Goal: Find specific page/section: Find specific page/section

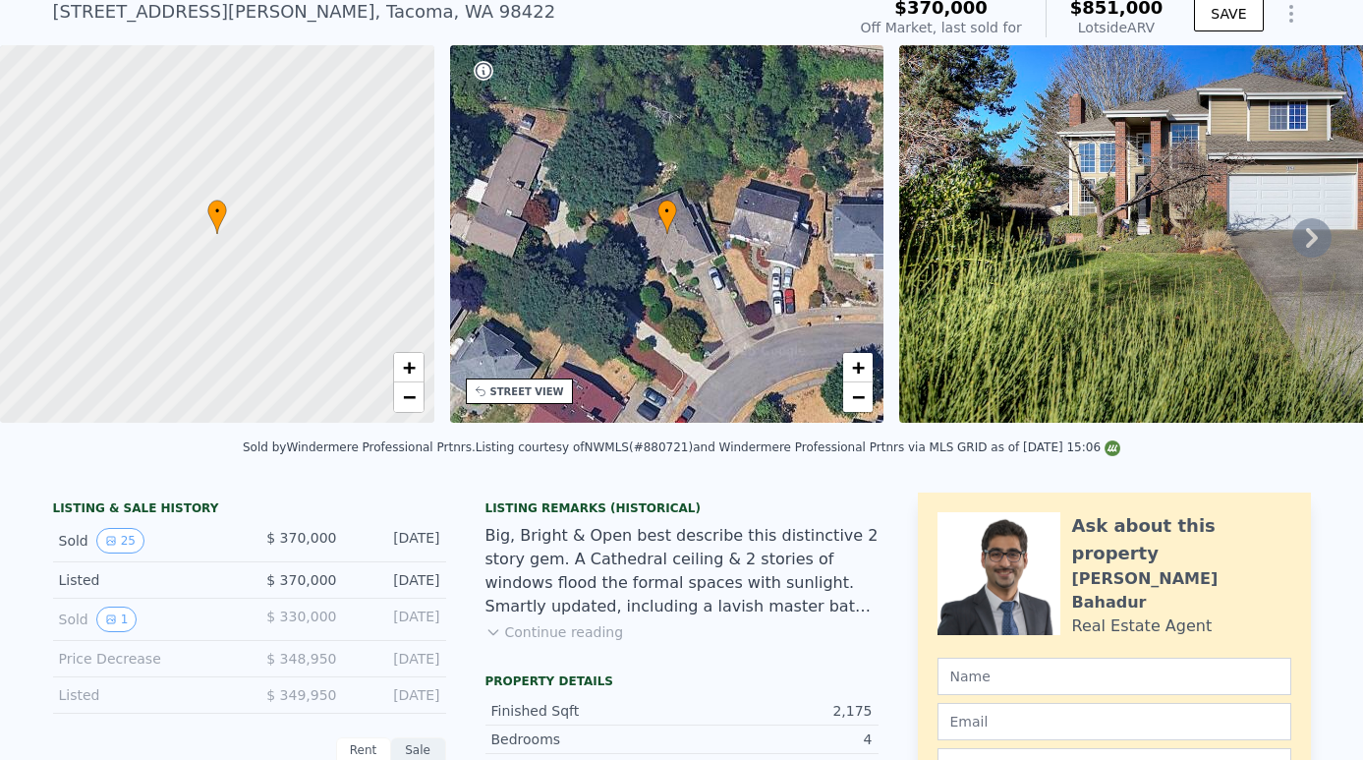
scroll to position [41, 0]
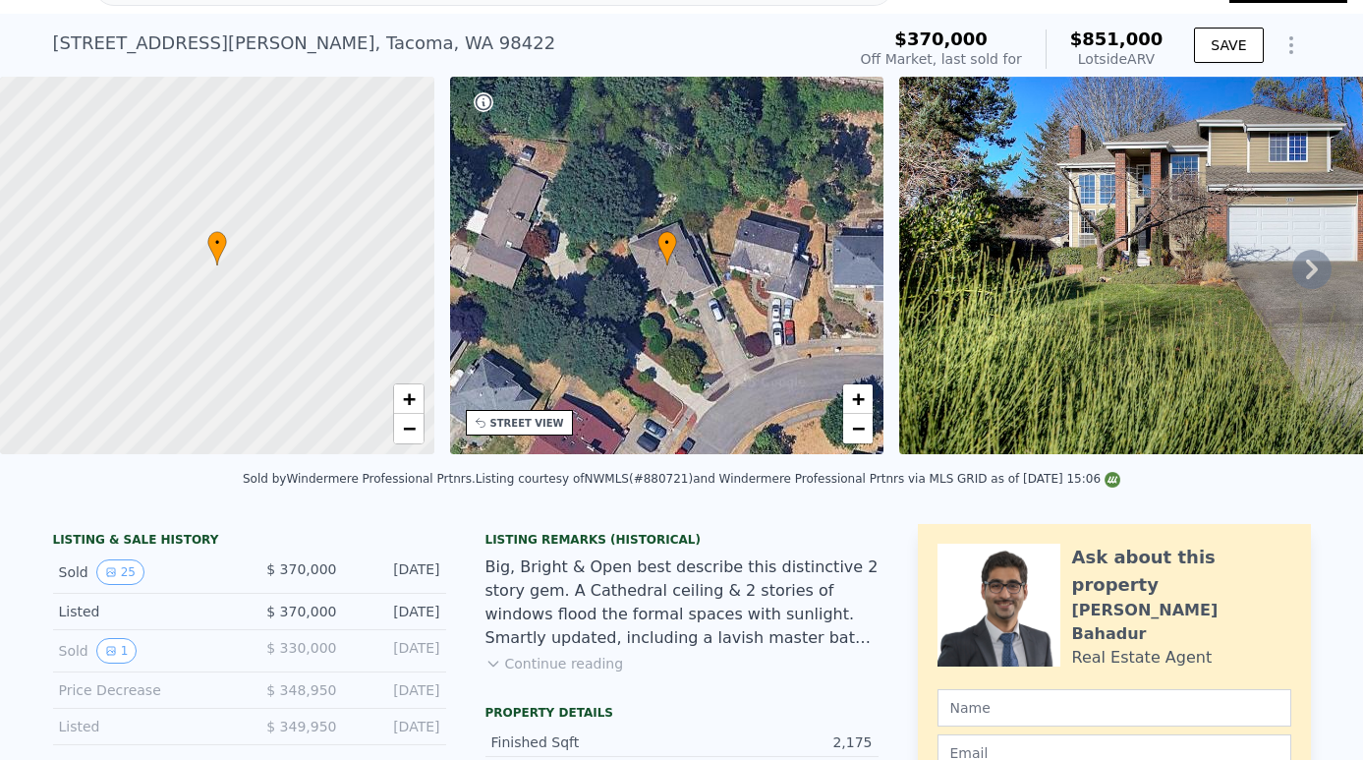
click at [1314, 263] on icon at bounding box center [1311, 269] width 39 height 39
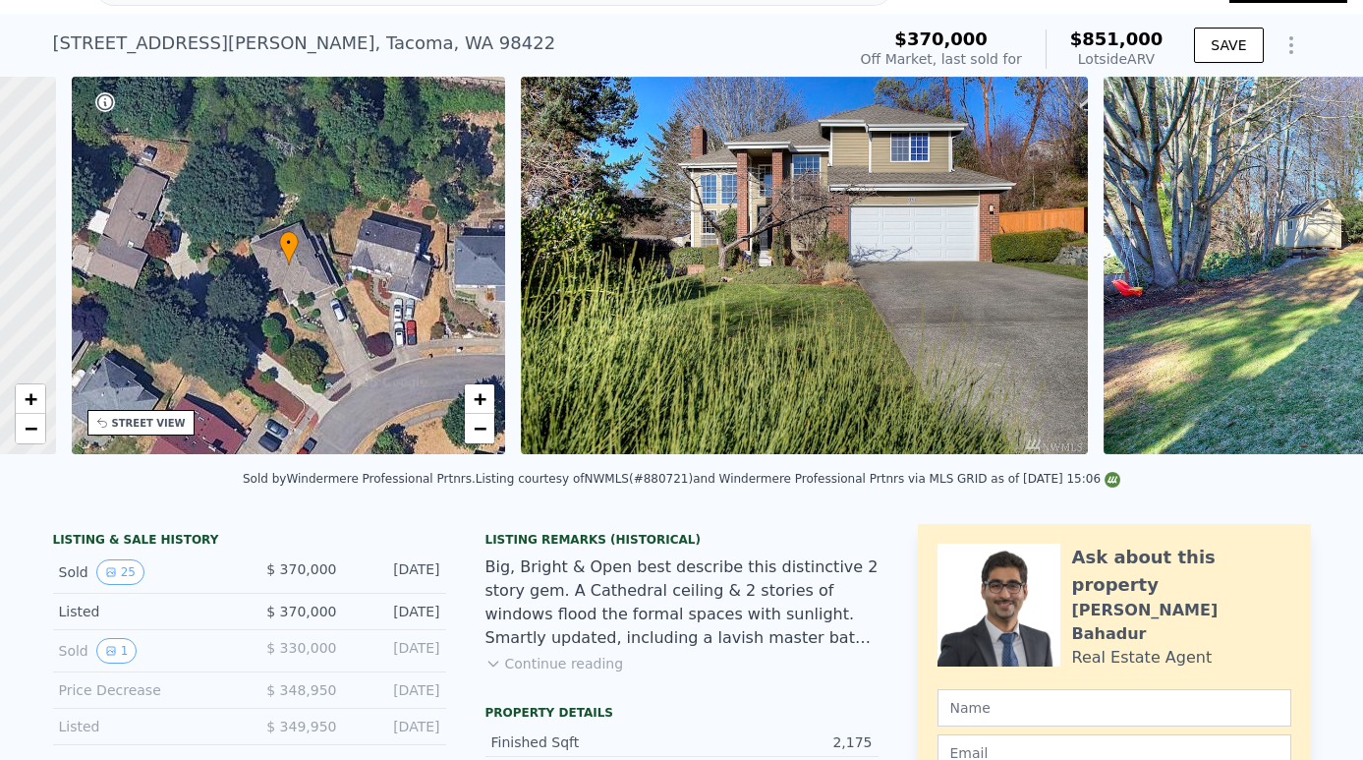
scroll to position [0, 458]
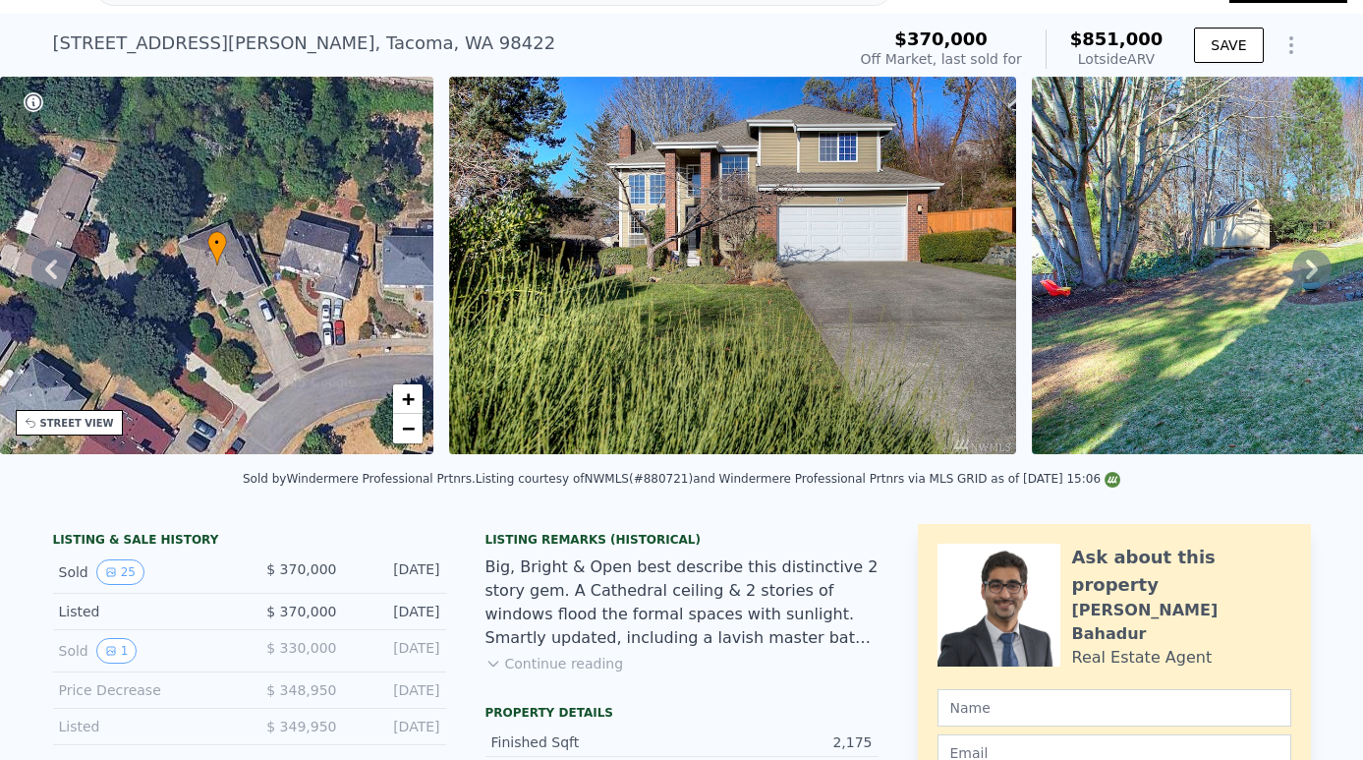
click at [1318, 266] on icon at bounding box center [1311, 269] width 39 height 39
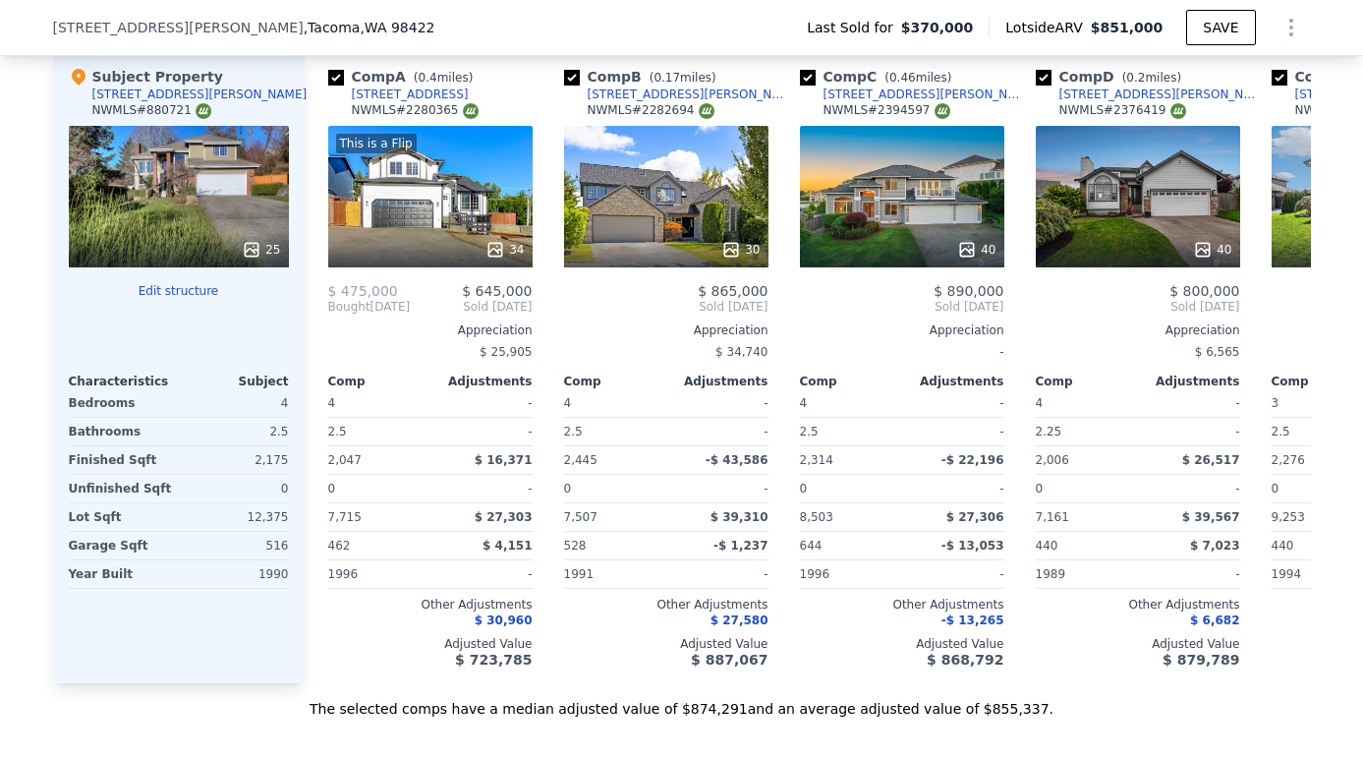
scroll to position [0, 0]
click at [455, 198] on div "This is a Flip 34" at bounding box center [430, 196] width 204 height 141
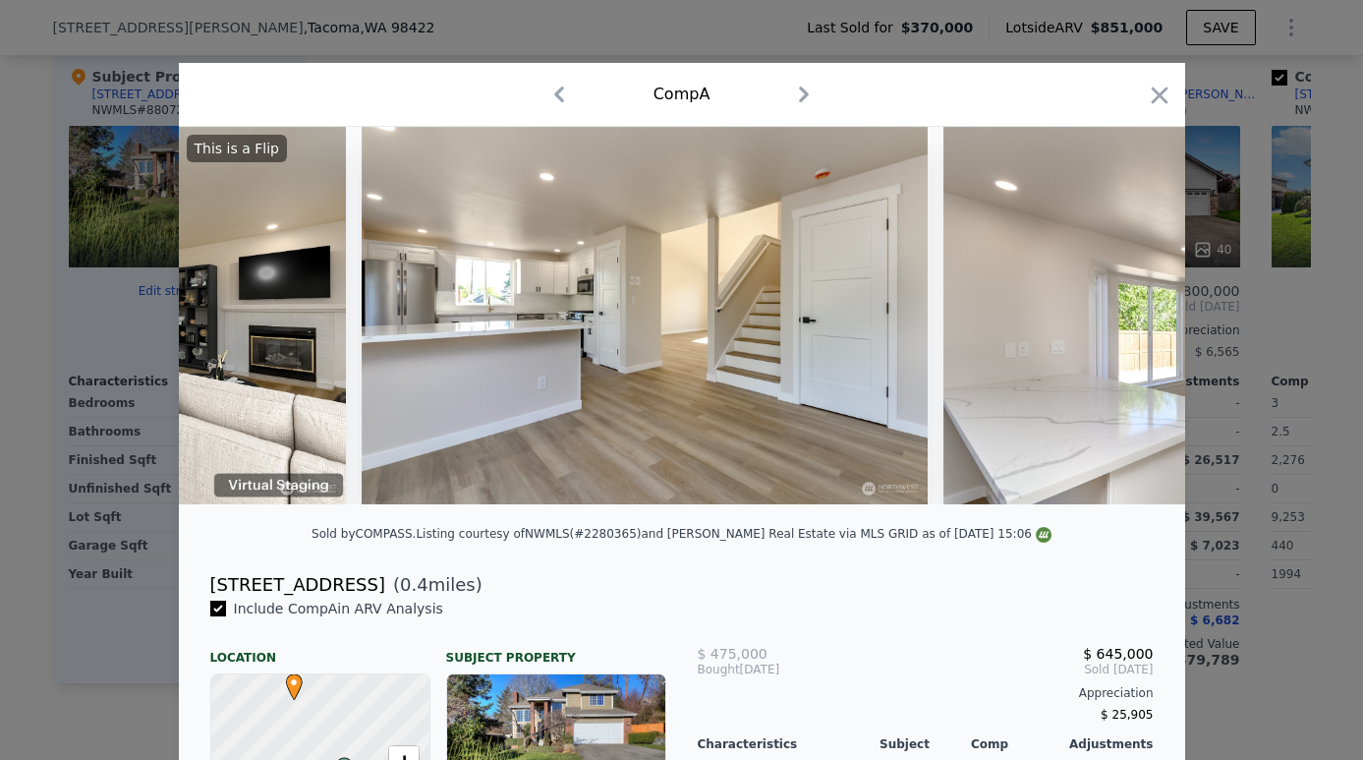
scroll to position [0, 5033]
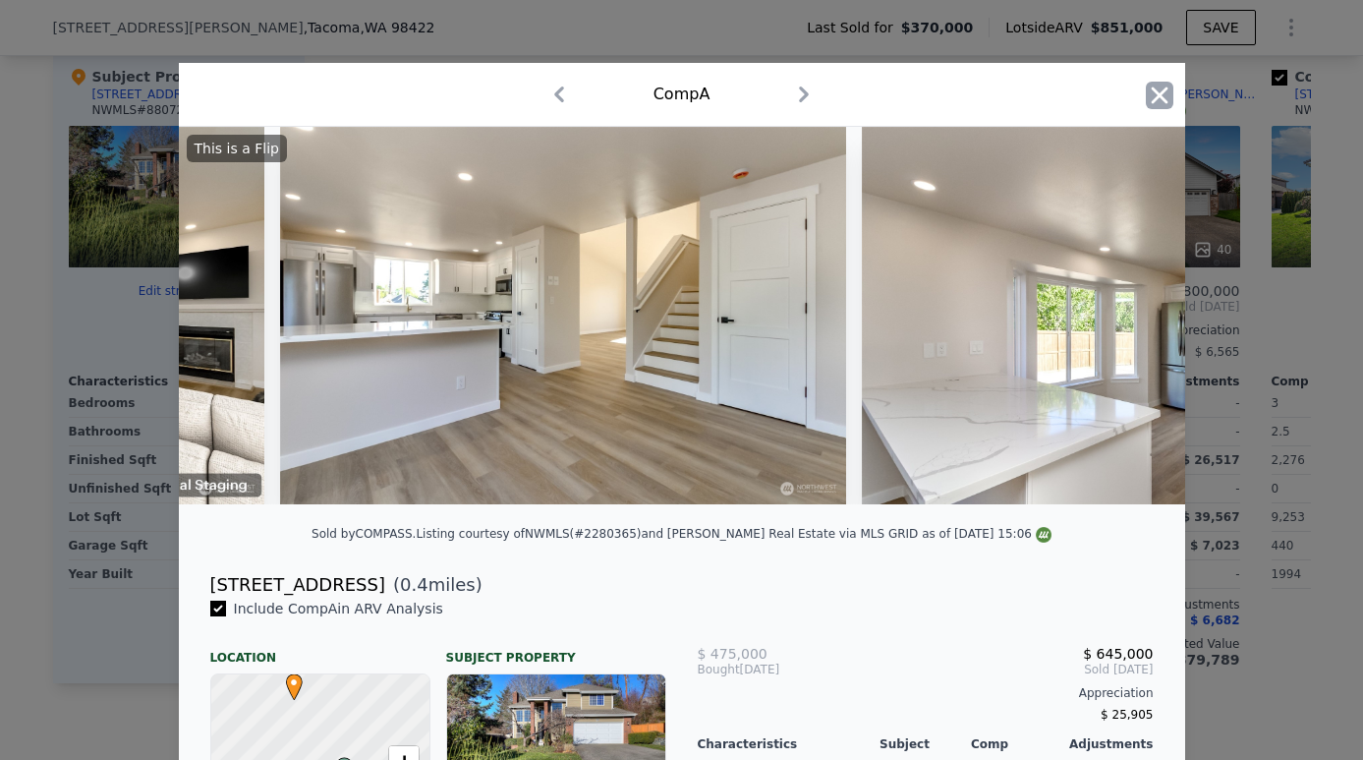
click at [1158, 94] on icon "button" at bounding box center [1159, 94] width 17 height 17
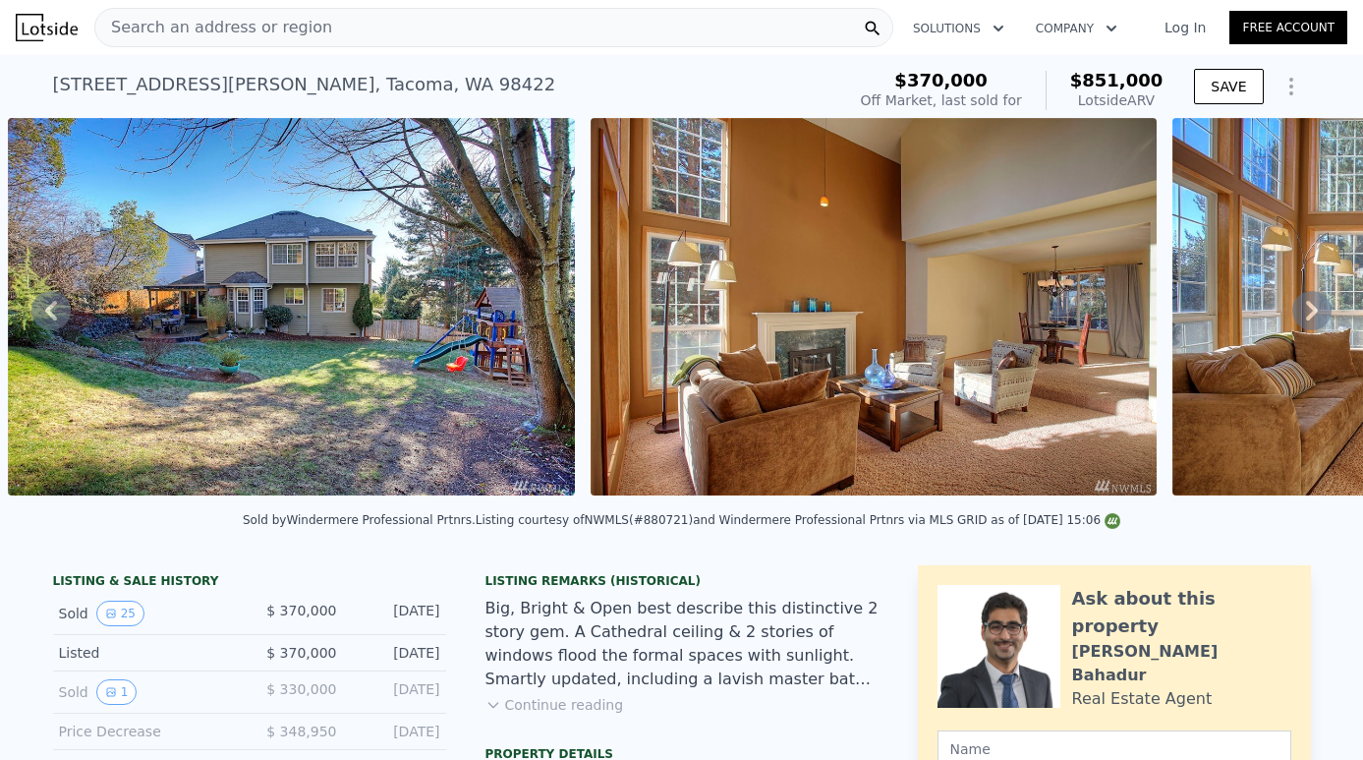
click at [421, 27] on div "Search an address or region" at bounding box center [493, 27] width 799 height 39
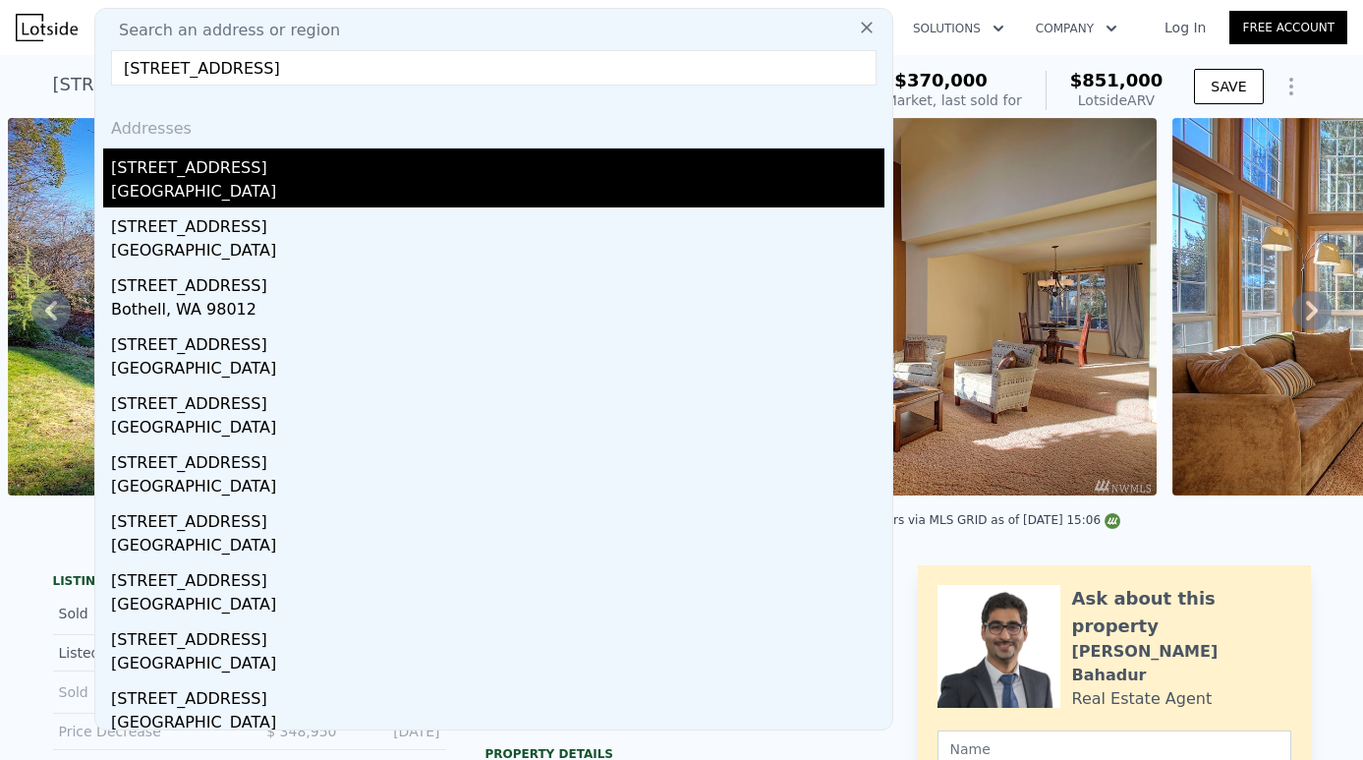
type input "[STREET_ADDRESS]"
click at [280, 181] on div "[GEOGRAPHIC_DATA]" at bounding box center [497, 194] width 773 height 28
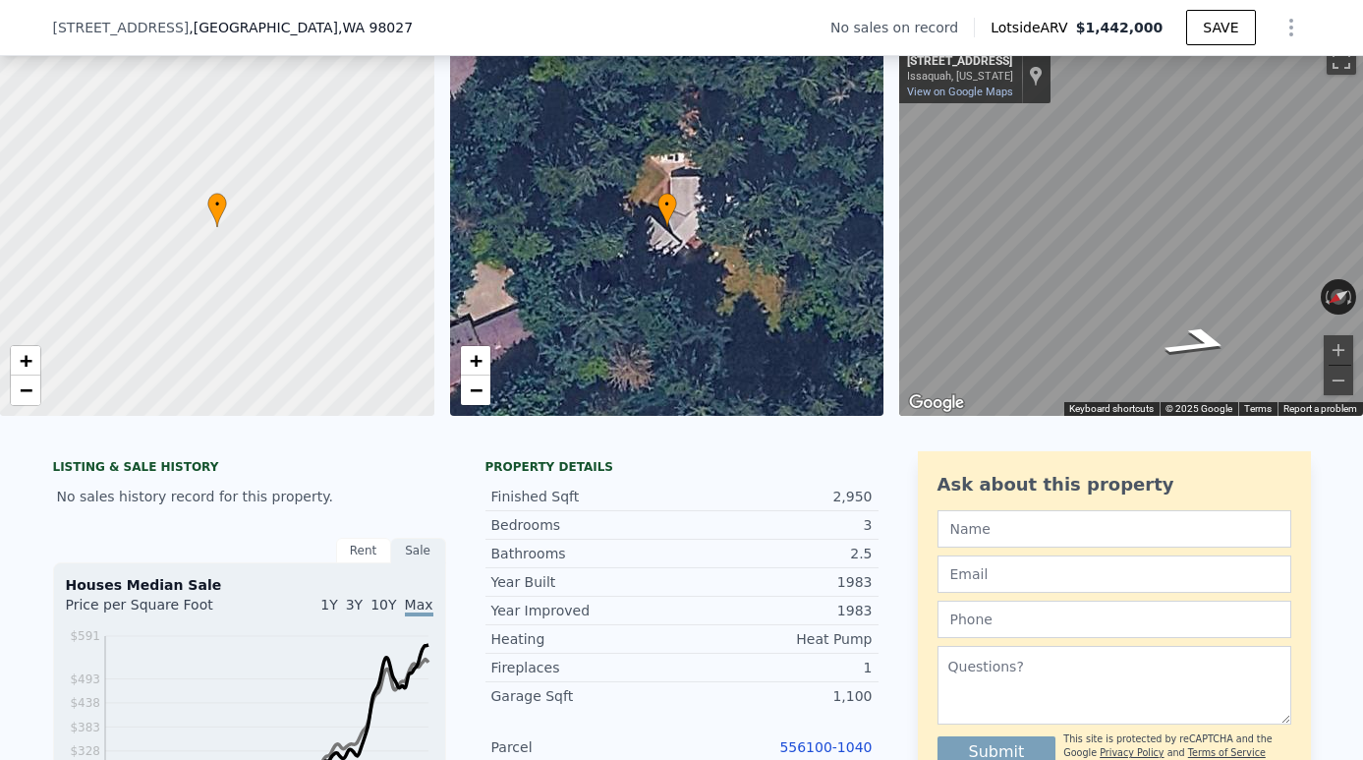
scroll to position [137, 0]
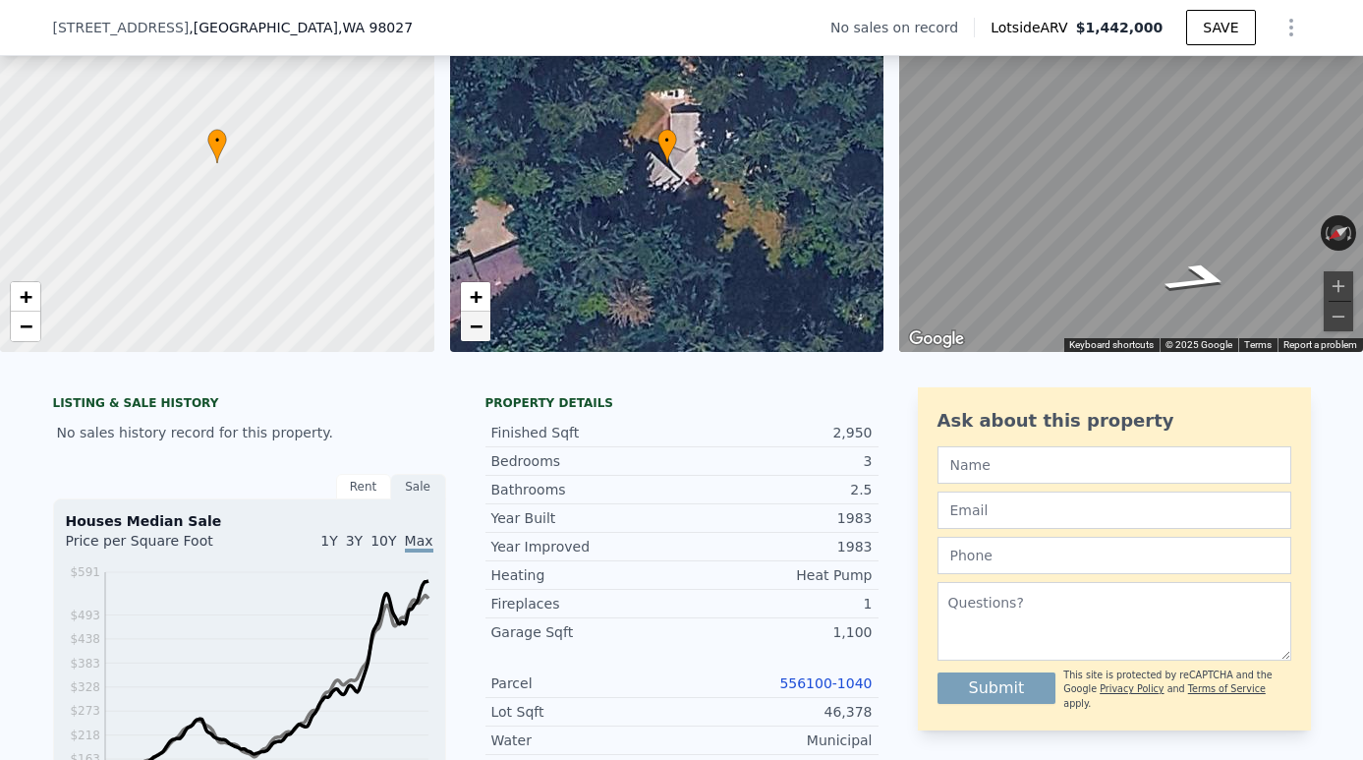
click at [479, 334] on span "−" at bounding box center [475, 325] width 13 height 25
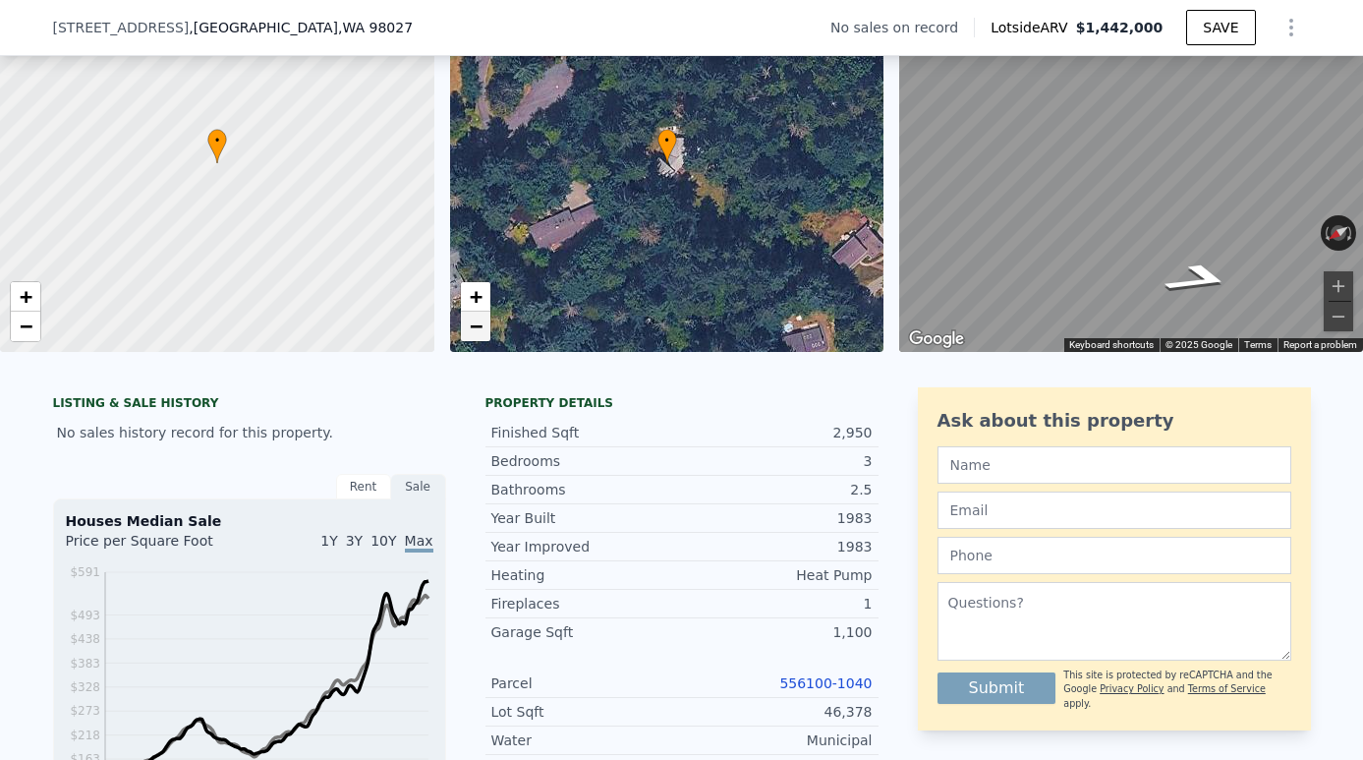
click at [474, 330] on span "−" at bounding box center [475, 325] width 13 height 25
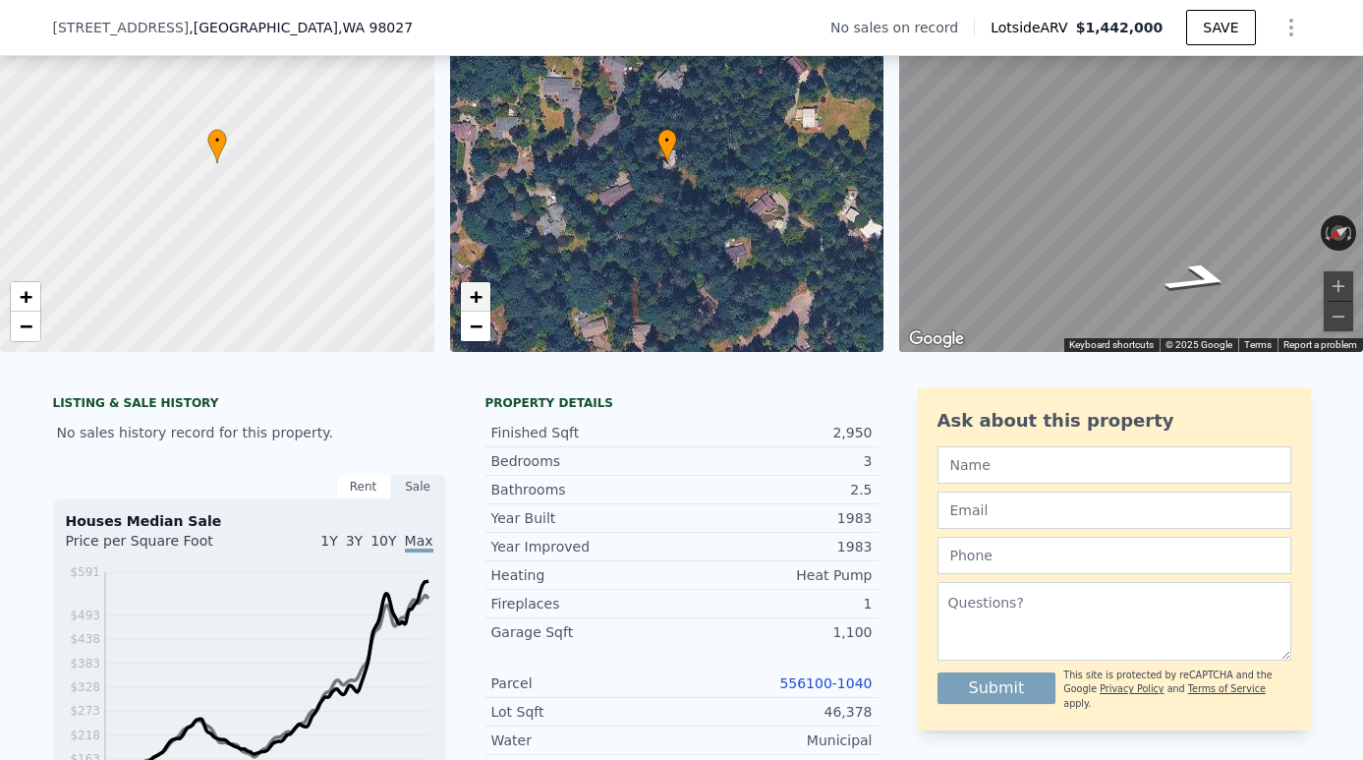
click at [474, 295] on span "+" at bounding box center [475, 296] width 13 height 25
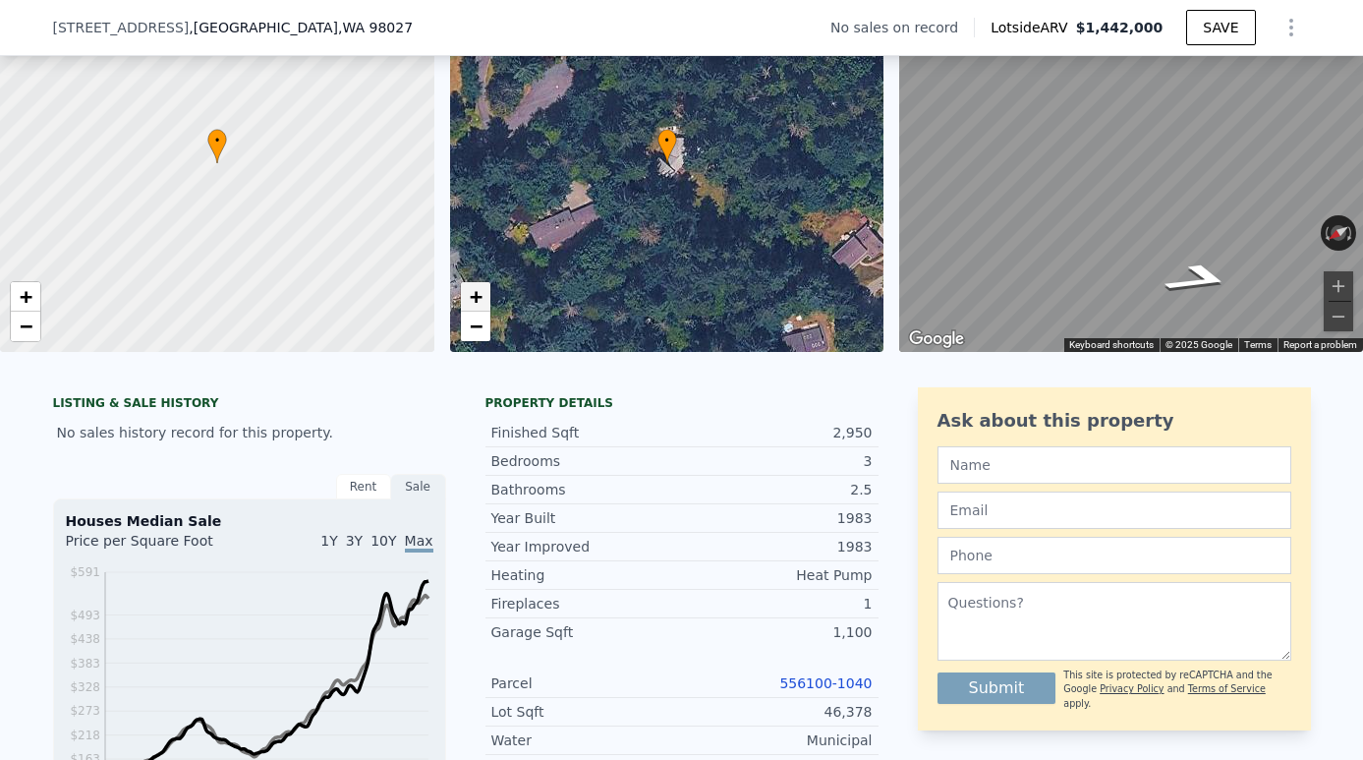
click at [474, 295] on span "+" at bounding box center [475, 296] width 13 height 25
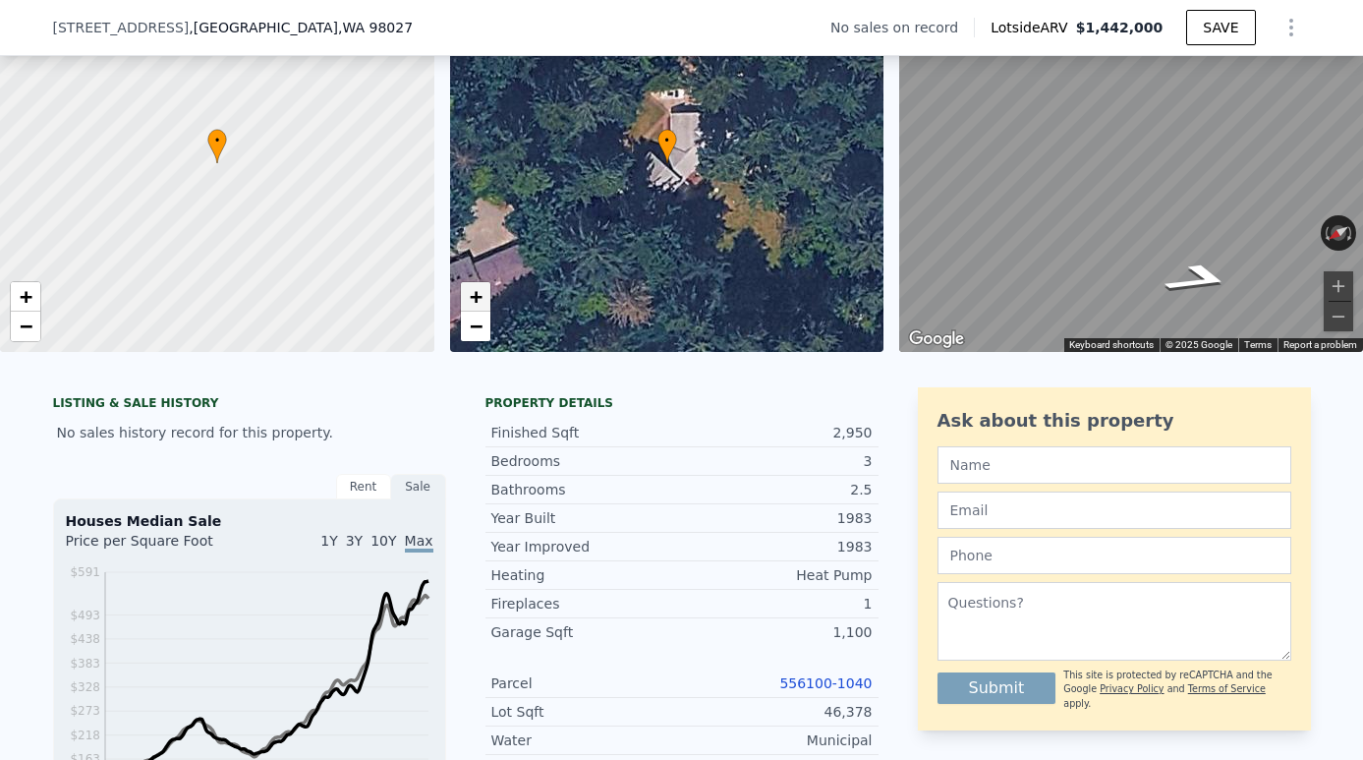
click at [474, 295] on span "+" at bounding box center [475, 296] width 13 height 25
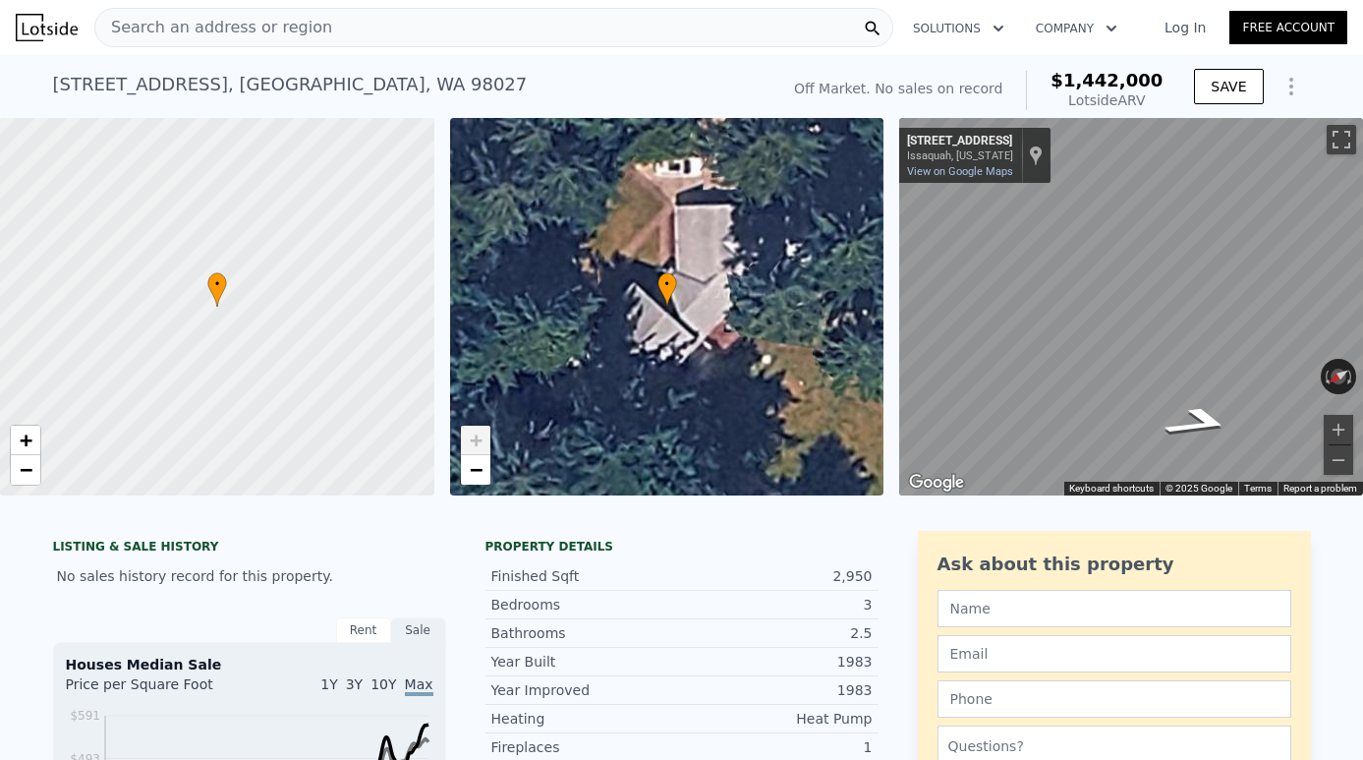
scroll to position [0, 0]
click at [317, 36] on div "Search an address or region" at bounding box center [493, 27] width 799 height 39
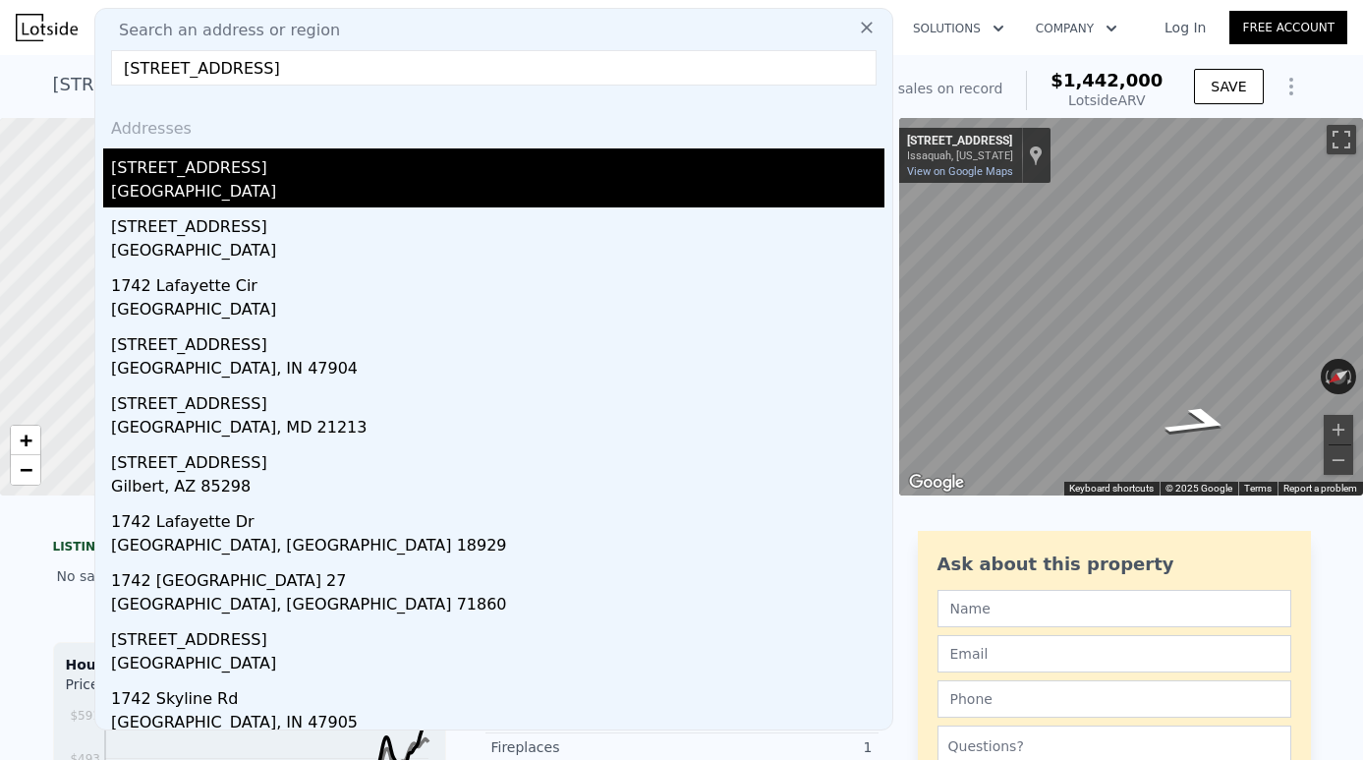
type input "[STREET_ADDRESS]"
click at [259, 187] on div "[GEOGRAPHIC_DATA]" at bounding box center [497, 194] width 773 height 28
